Goal: Check status: Check status

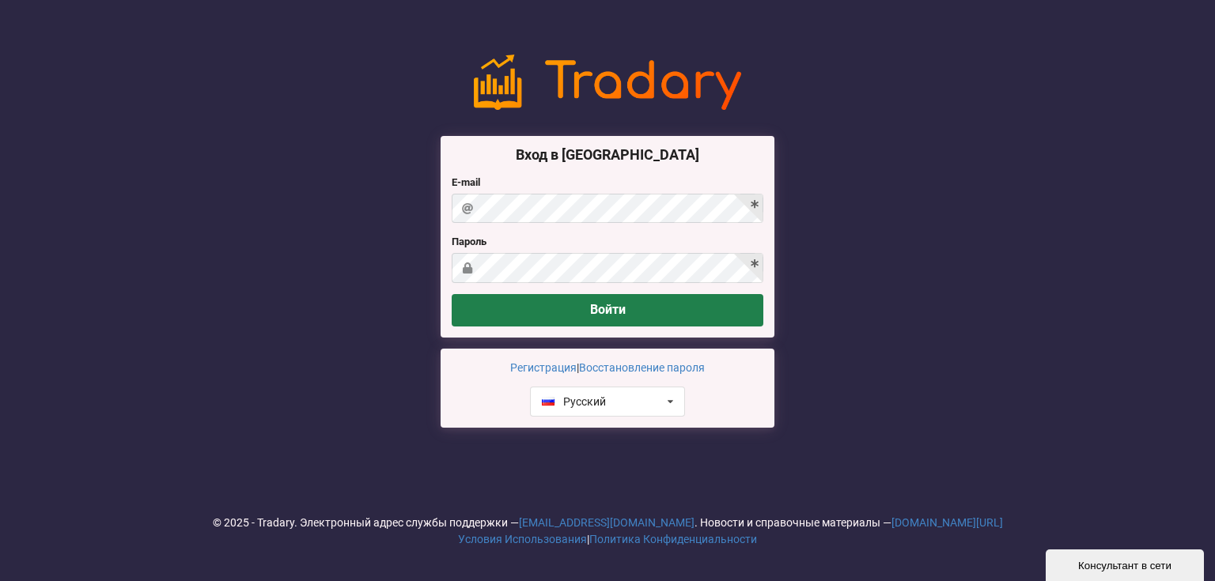
click at [636, 305] on button "Войти" at bounding box center [607, 310] width 312 height 32
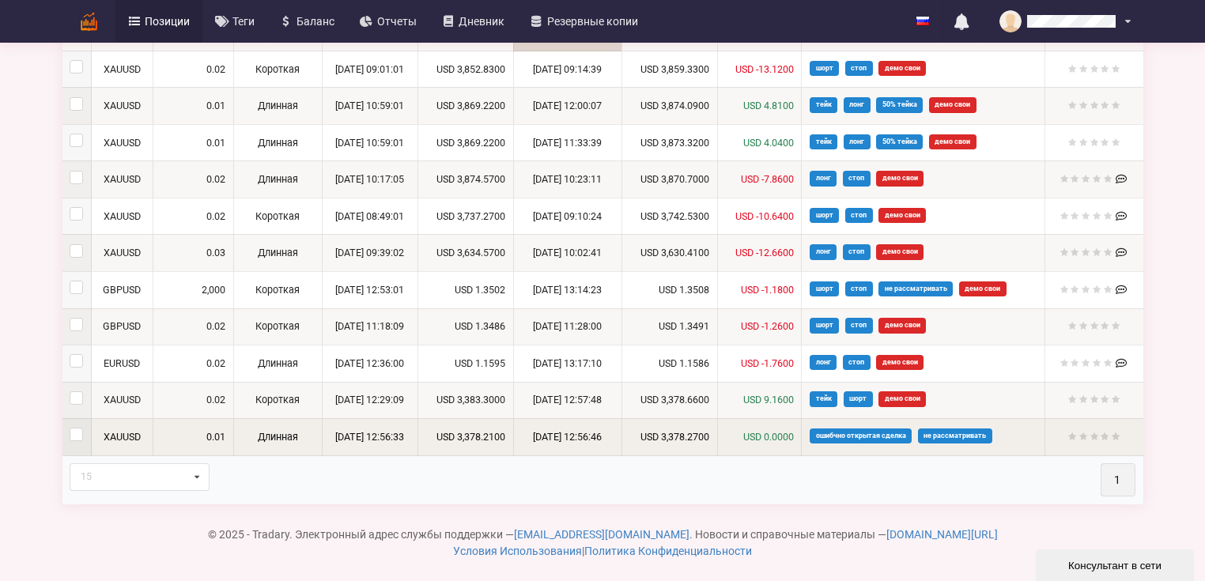
scroll to position [267, 0]
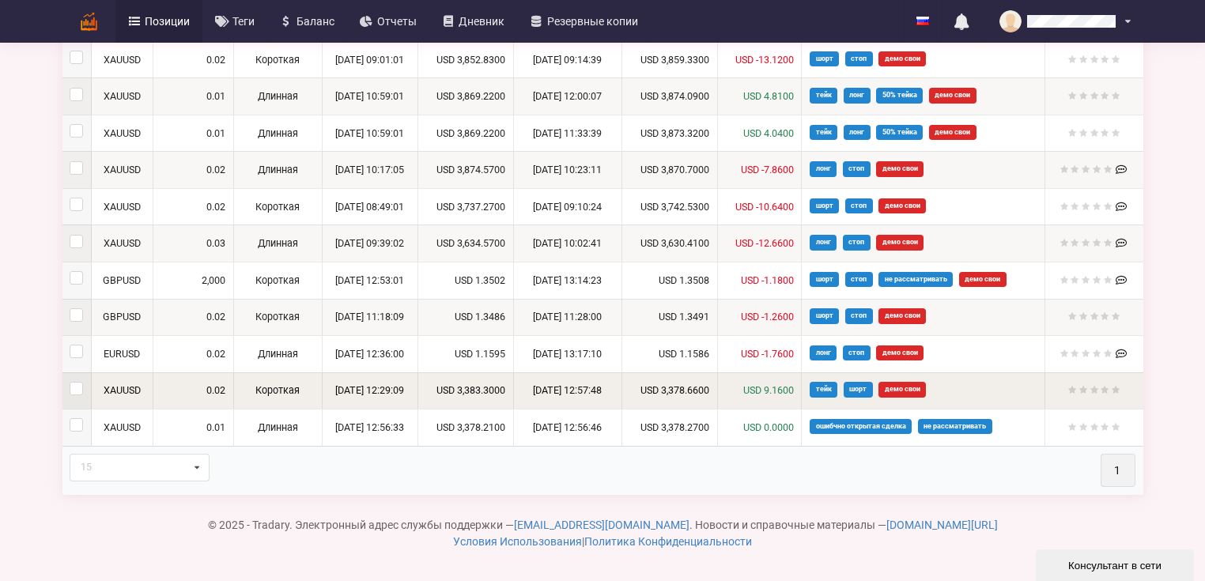
click at [376, 388] on td "[DATE] 12:29:09" at bounding box center [370, 390] width 96 height 37
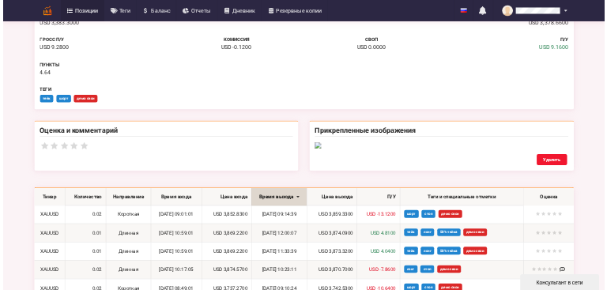
scroll to position [506, 0]
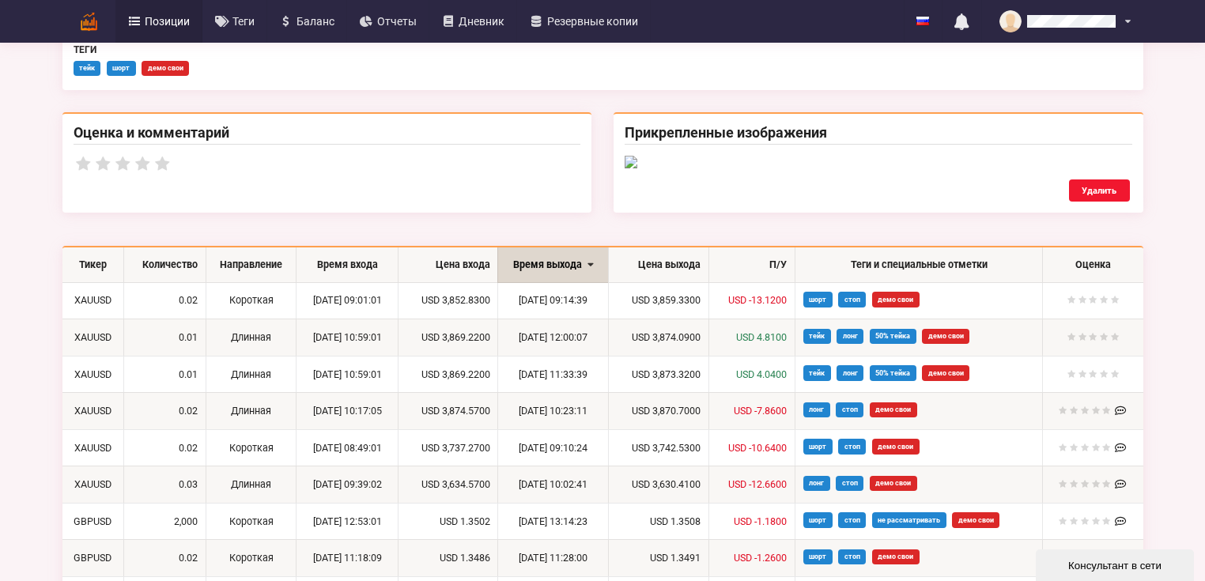
click at [848, 168] on img at bounding box center [879, 162] width 508 height 13
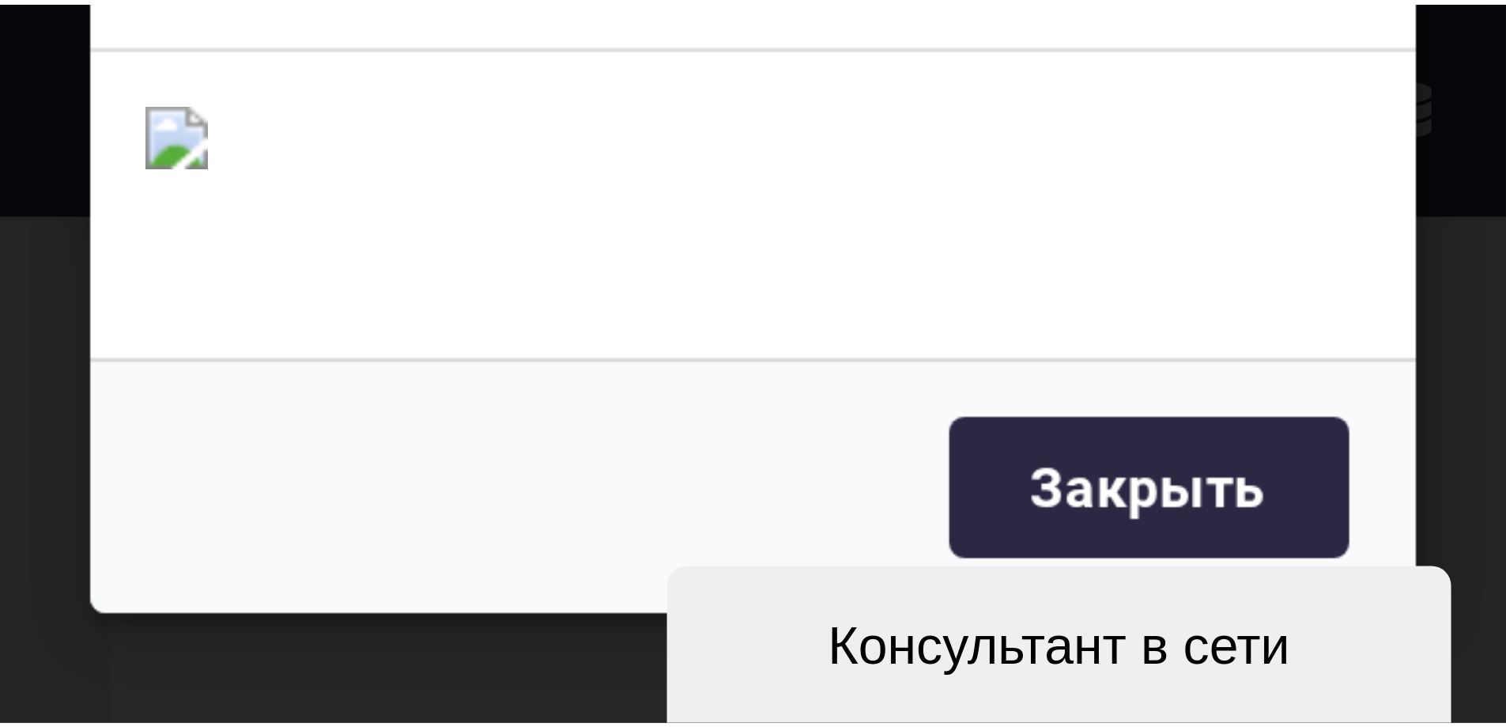
scroll to position [150, 0]
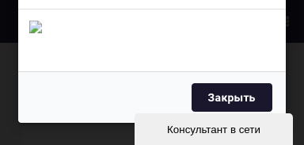
click at [226, 108] on button "Закрыть" at bounding box center [231, 97] width 81 height 28
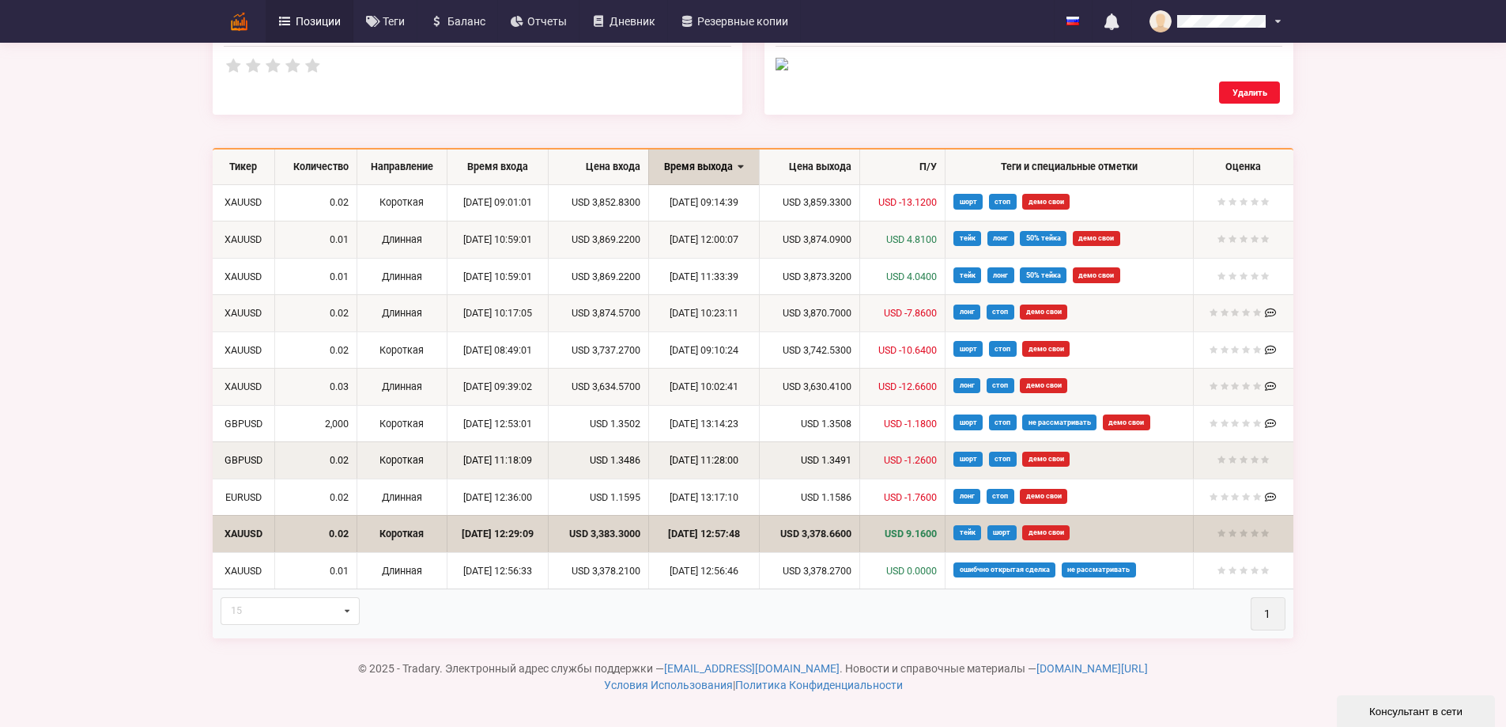
scroll to position [914, 0]
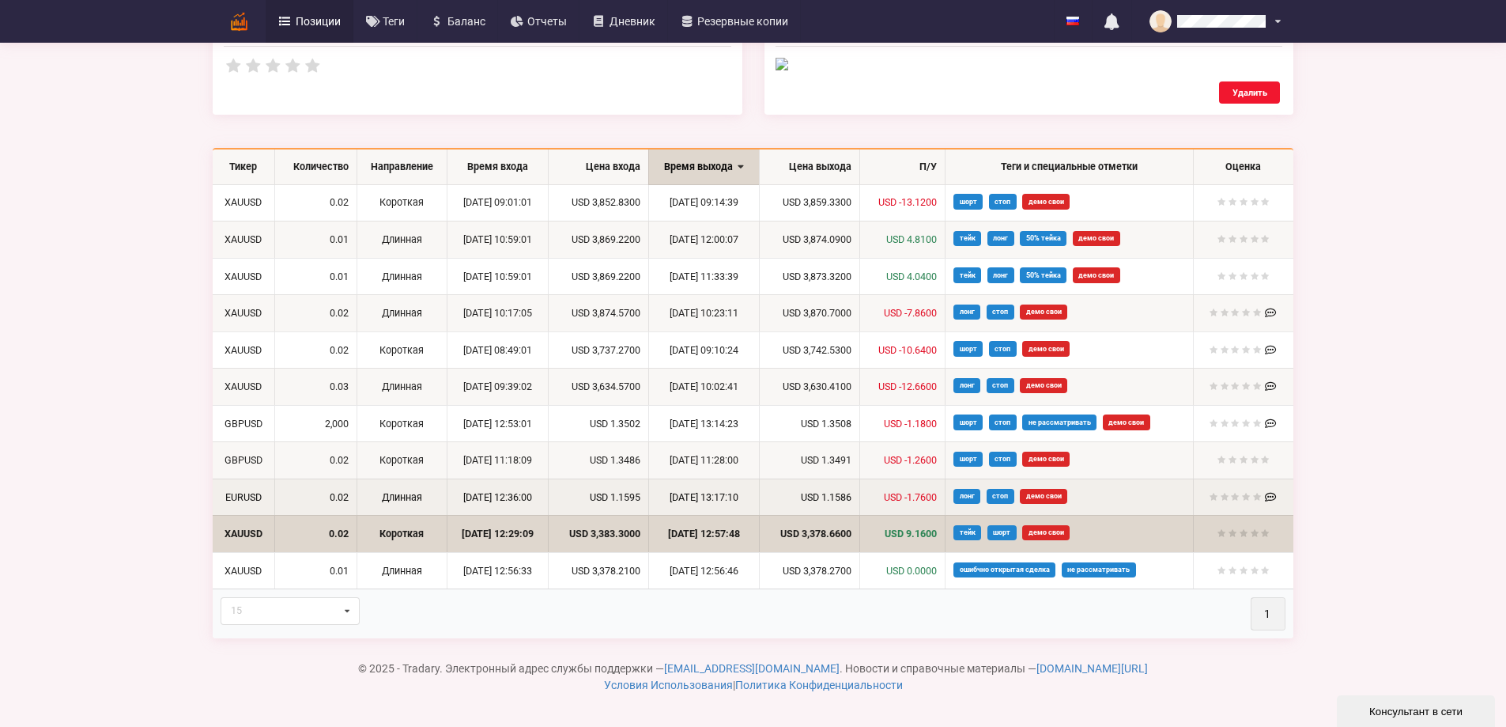
click at [447, 503] on td "[DATE] 12:36:00" at bounding box center [497, 496] width 101 height 37
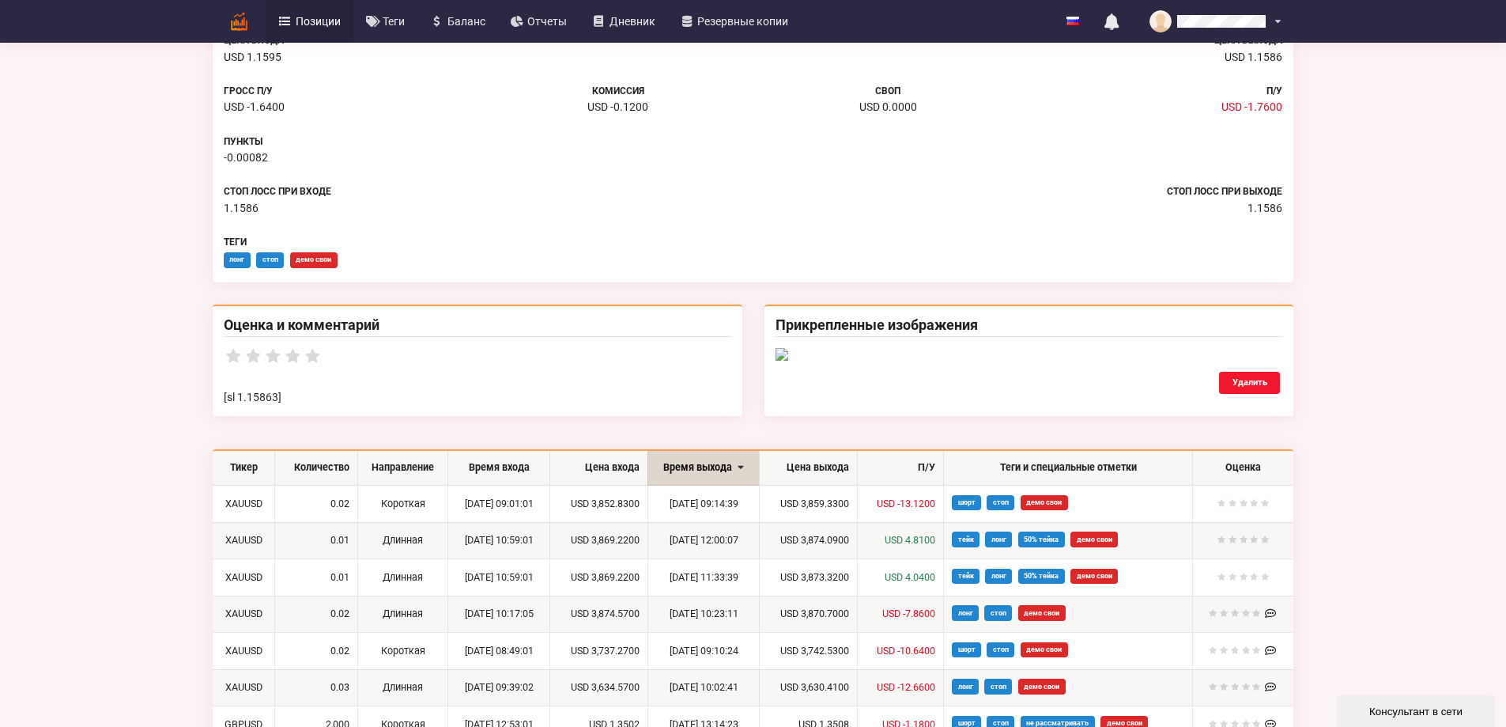
scroll to position [395, 0]
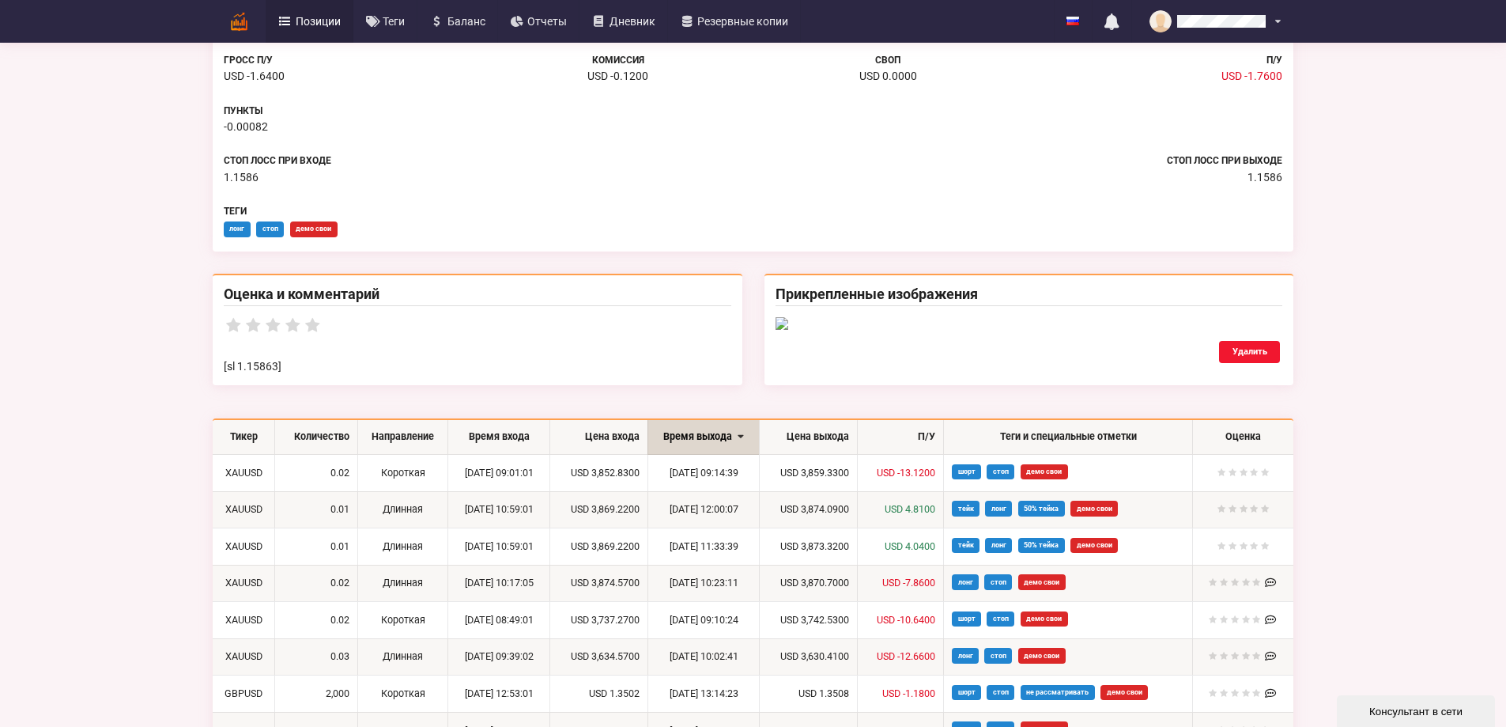
click at [977, 330] on img at bounding box center [1030, 323] width 508 height 13
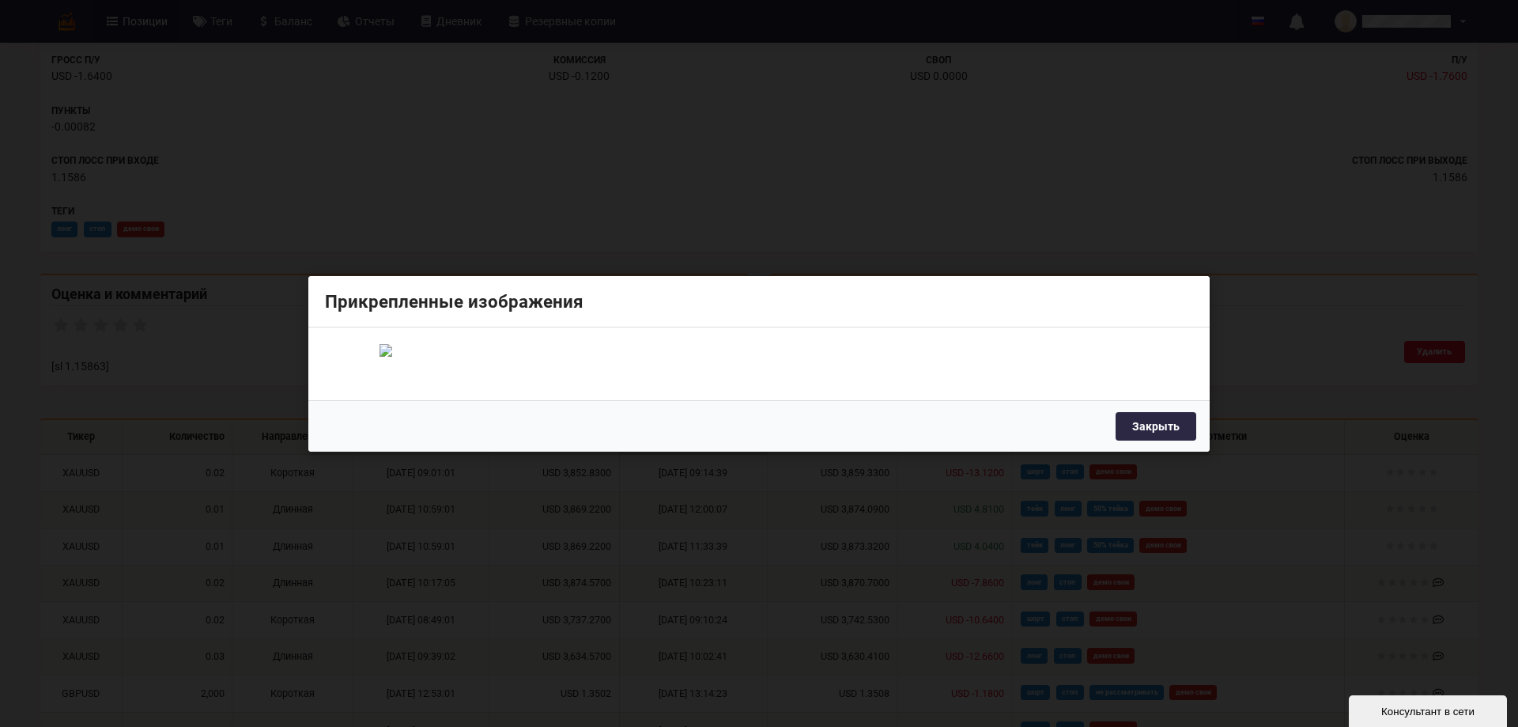
drag, startPoint x: 784, startPoint y: 357, endPoint x: 1326, endPoint y: 304, distance: 544.2
click at [1214, 304] on div "Прикрепленные изображения Закрыть" at bounding box center [759, 363] width 1518 height 727
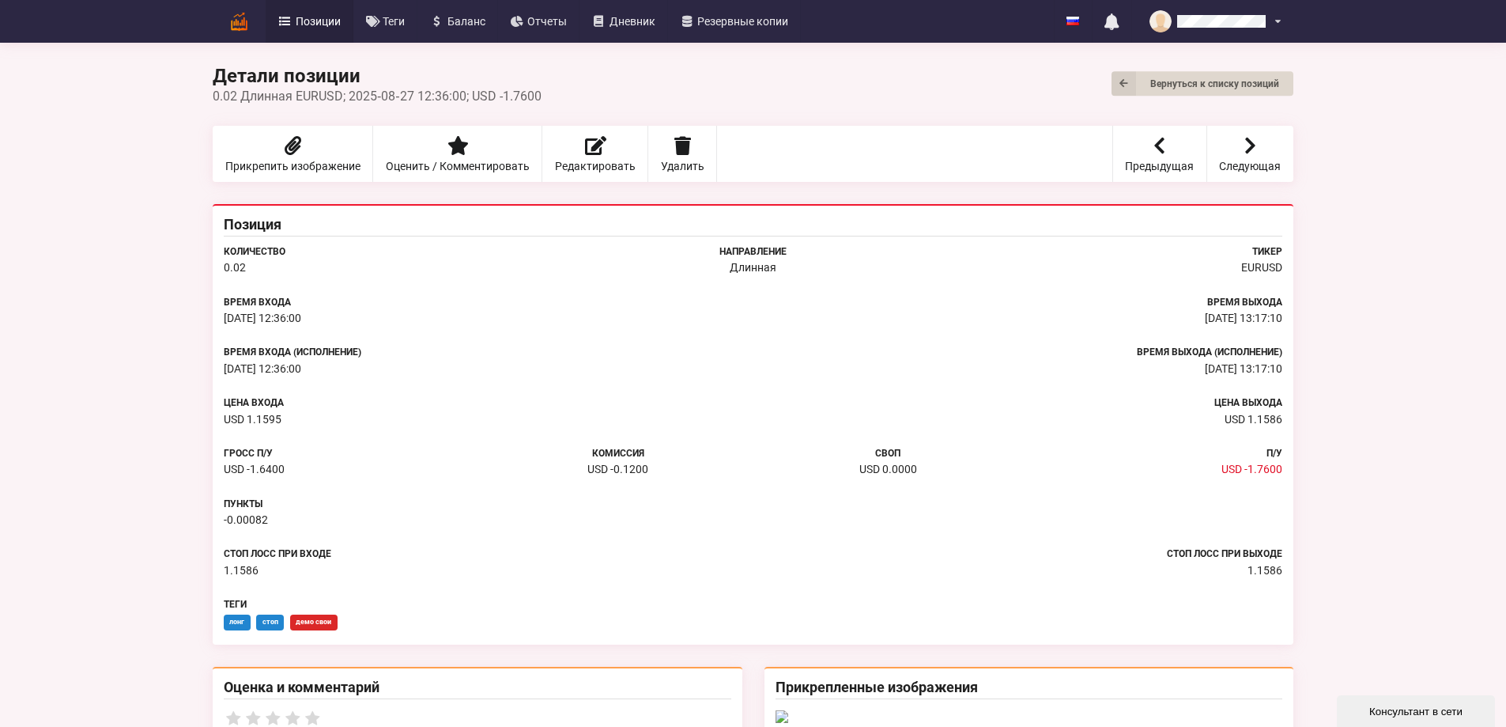
scroll to position [0, 0]
